Goal: Navigation & Orientation: Find specific page/section

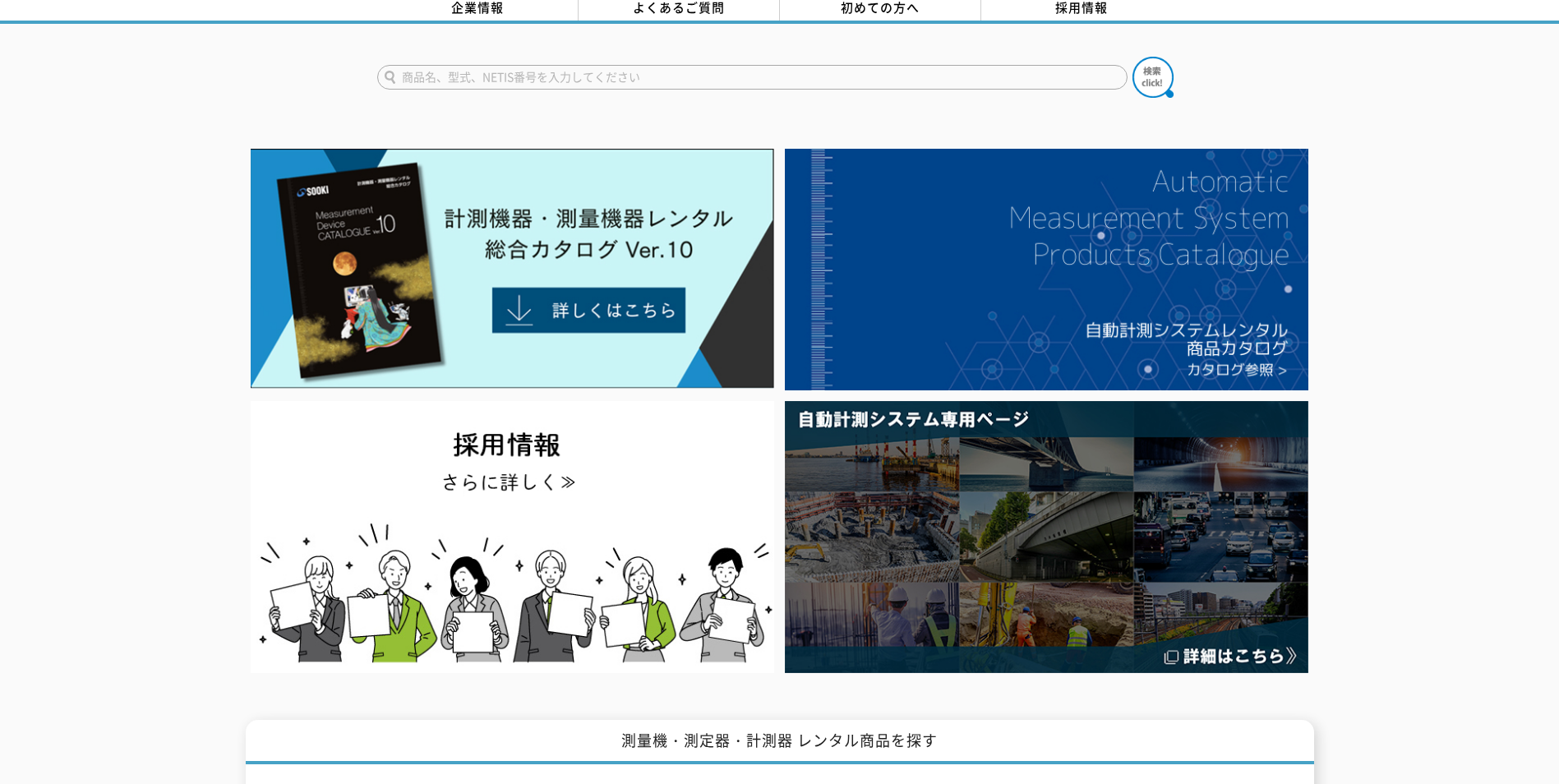
click at [709, 72] on input "text" at bounding box center [752, 77] width 751 height 24
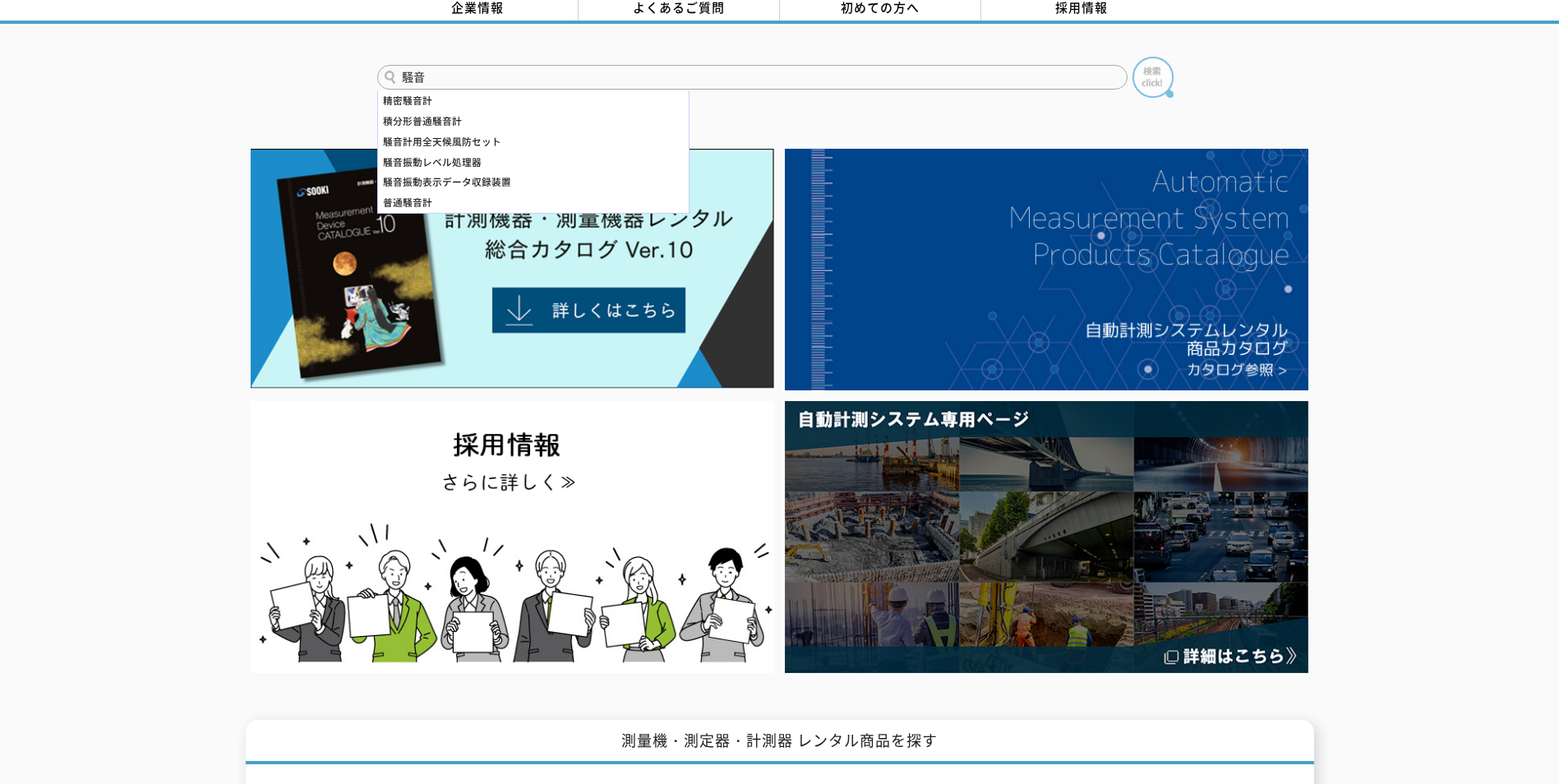
type input "騒音"
click at [1138, 75] on img at bounding box center [1153, 77] width 41 height 41
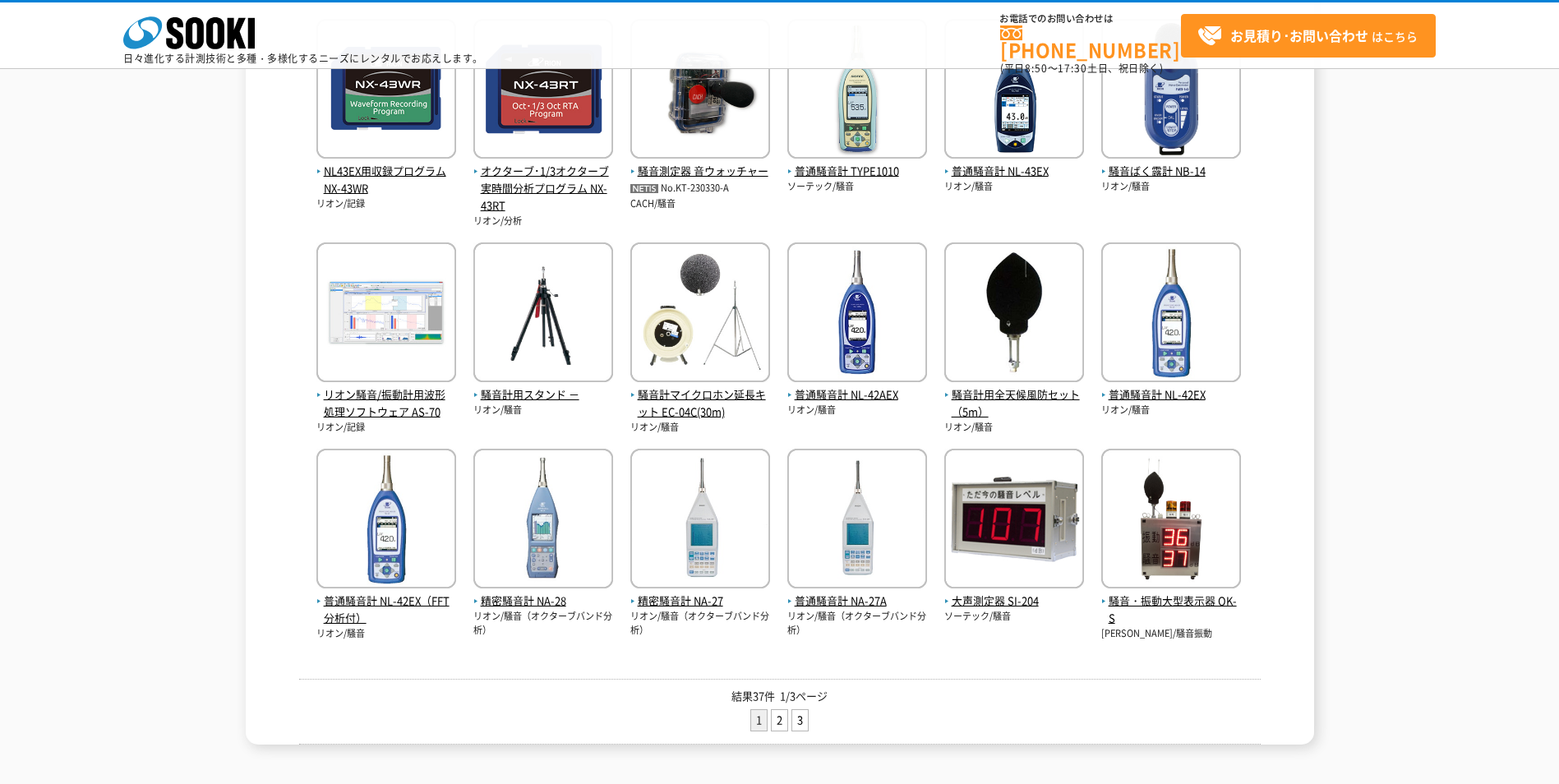
scroll to position [411, 0]
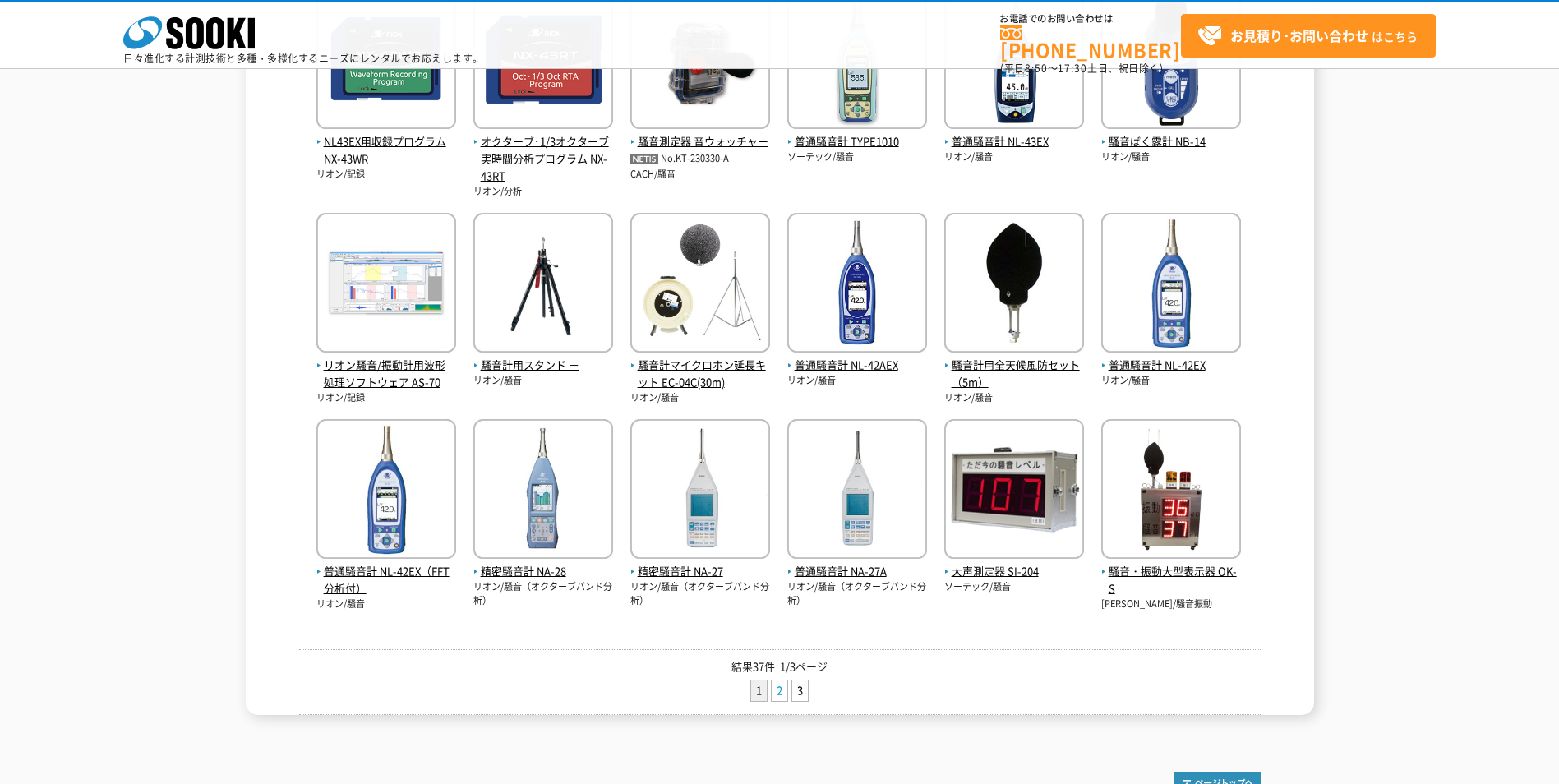
click at [773, 688] on link "2" at bounding box center [780, 690] width 15 height 21
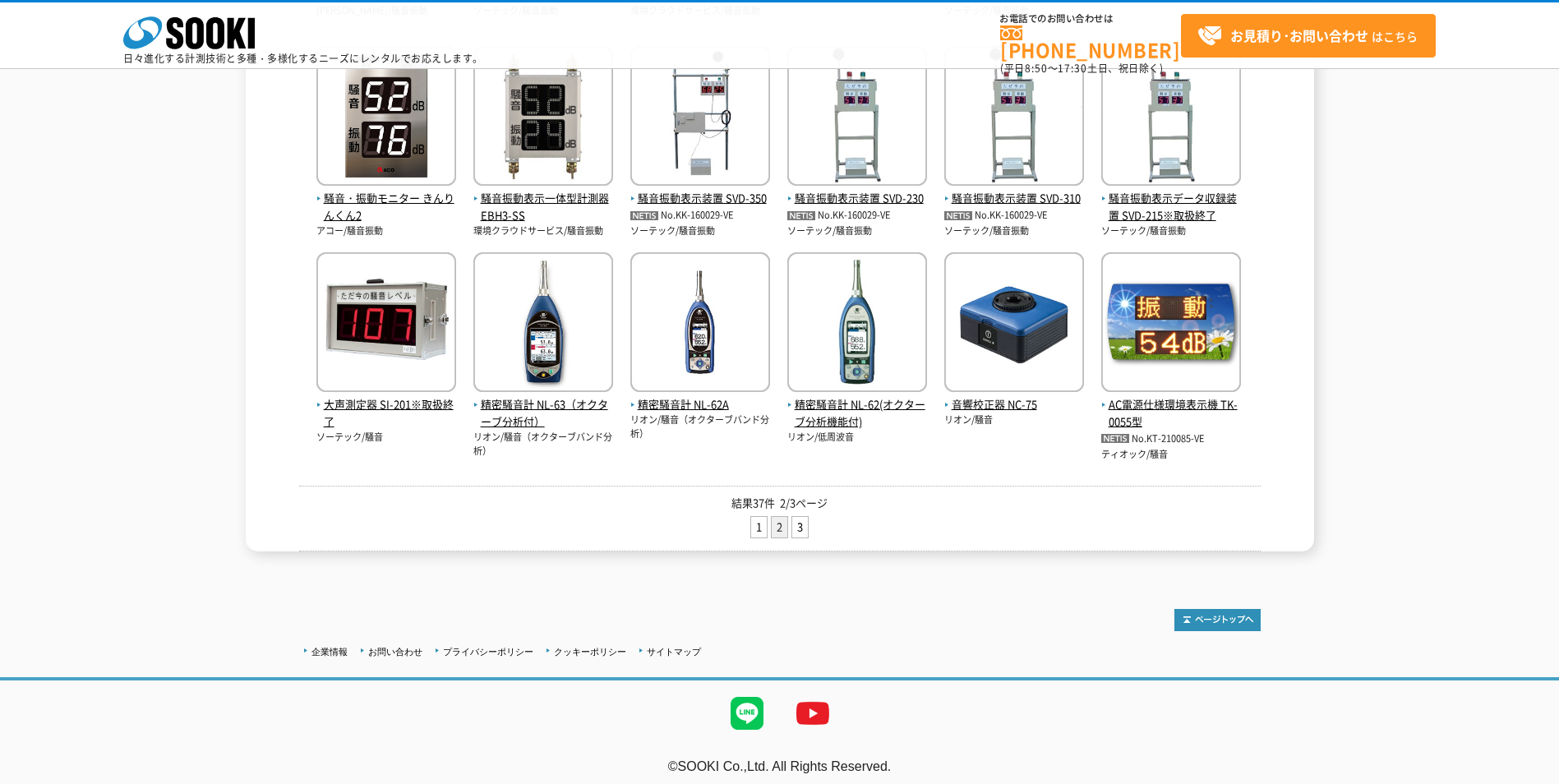
scroll to position [575, 0]
click at [801, 527] on link "3" at bounding box center [799, 527] width 15 height 21
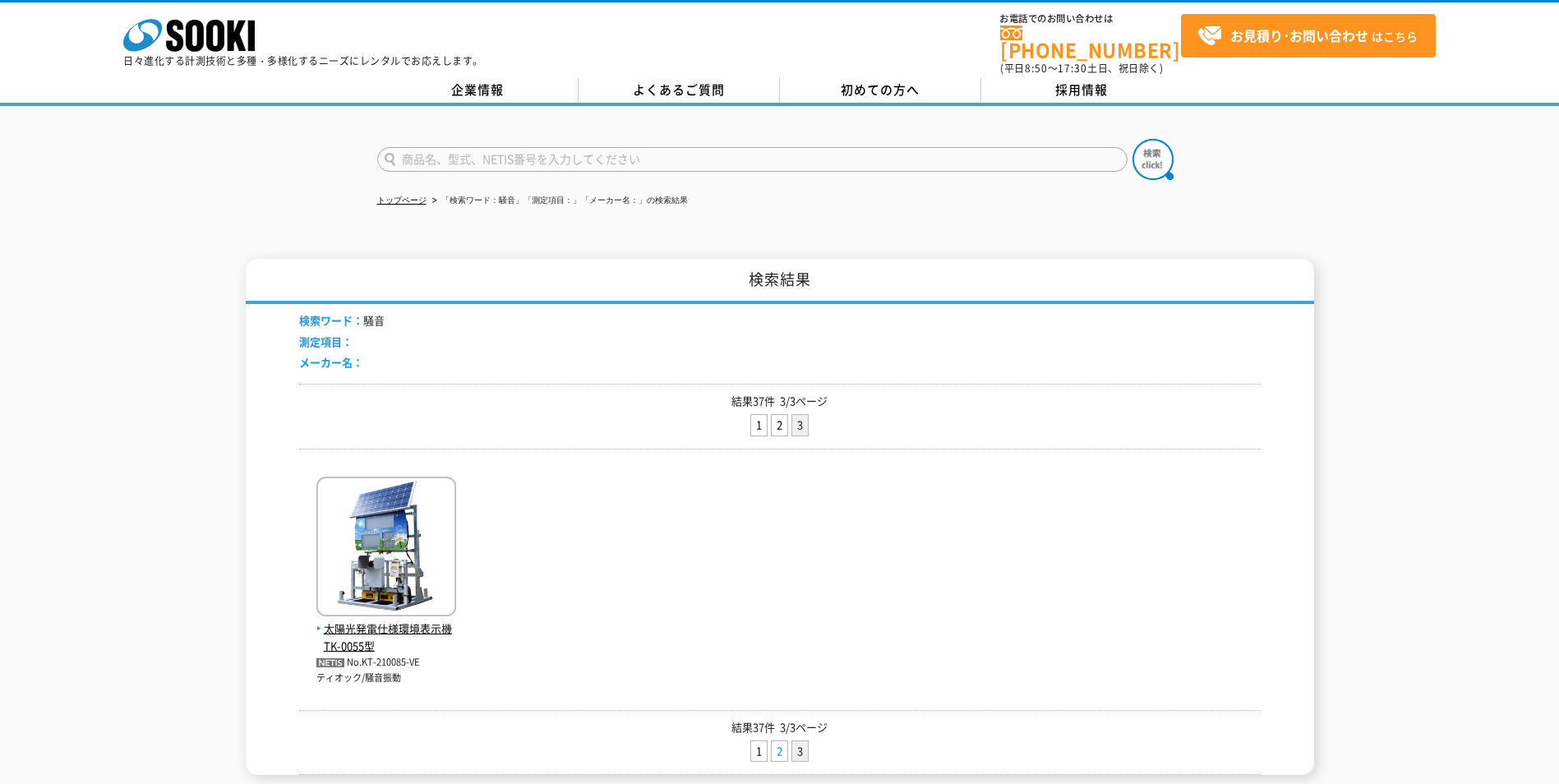
click at [780, 742] on link "2" at bounding box center [780, 752] width 15 height 21
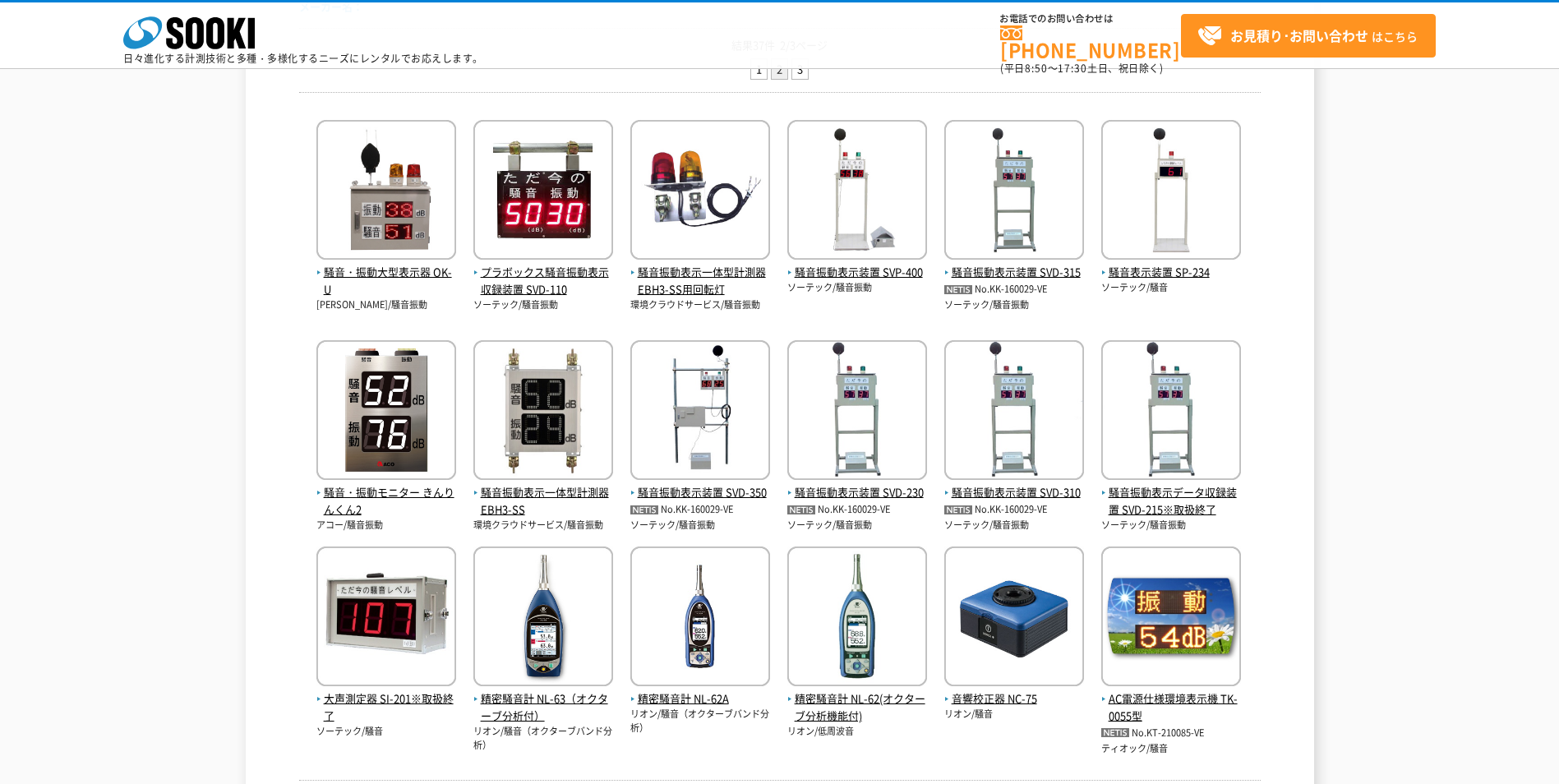
scroll to position [411, 0]
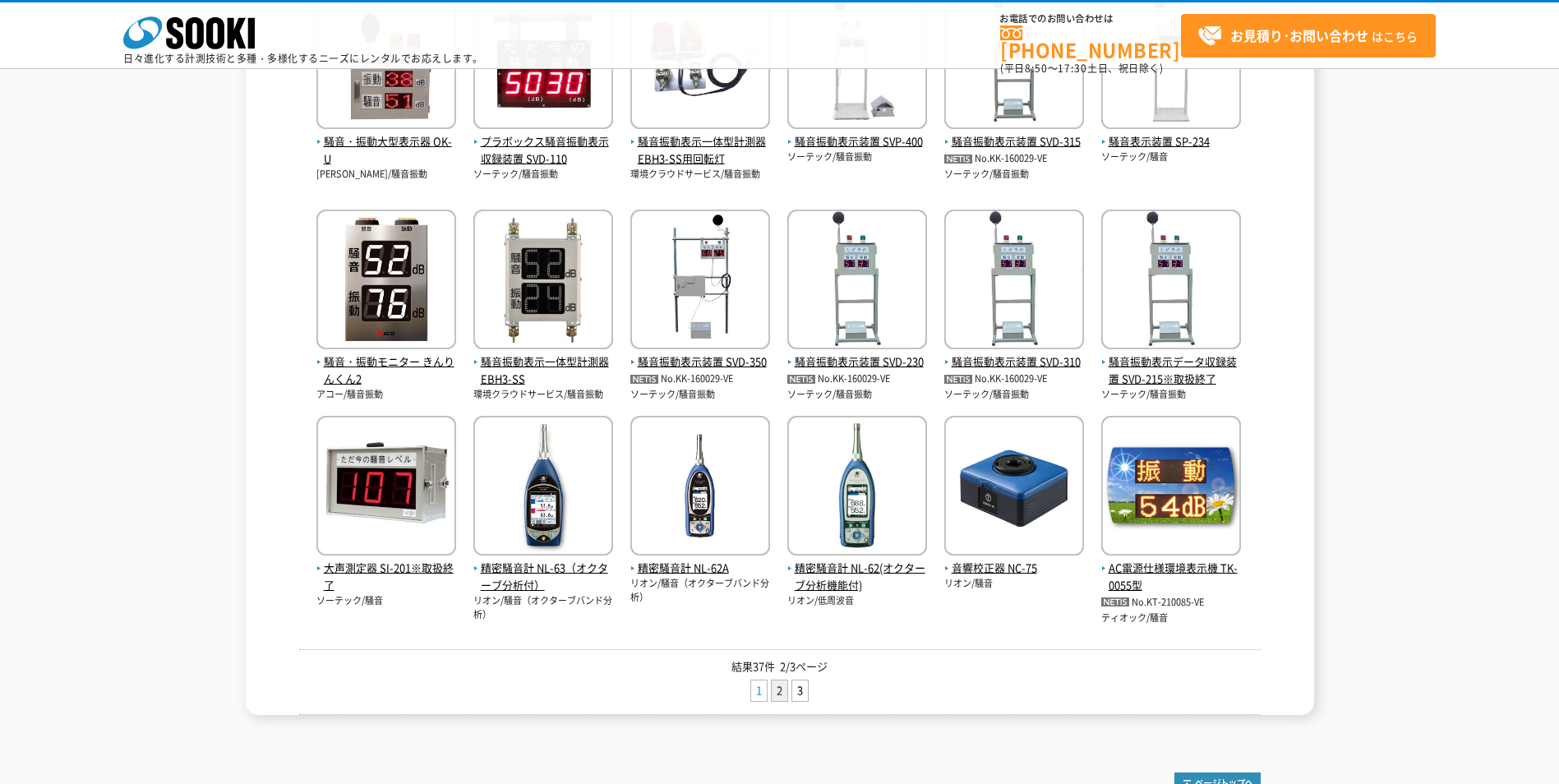
click at [753, 689] on link "1" at bounding box center [759, 690] width 15 height 21
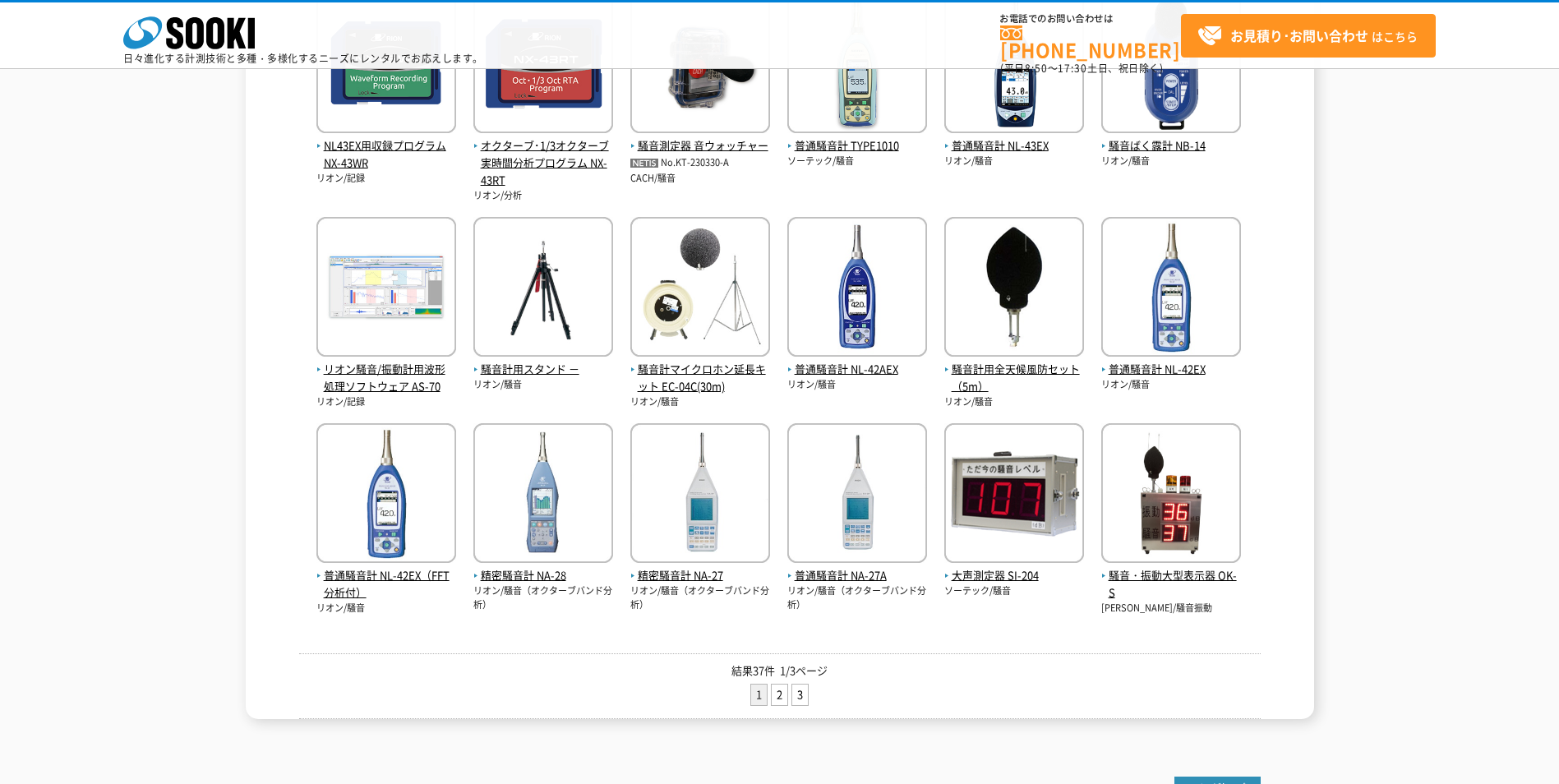
scroll to position [247, 0]
